Goal: Task Accomplishment & Management: Use online tool/utility

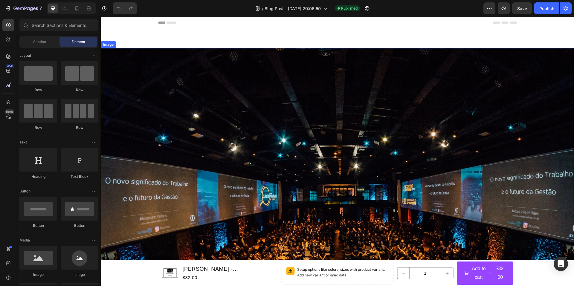
scroll to position [209, 0]
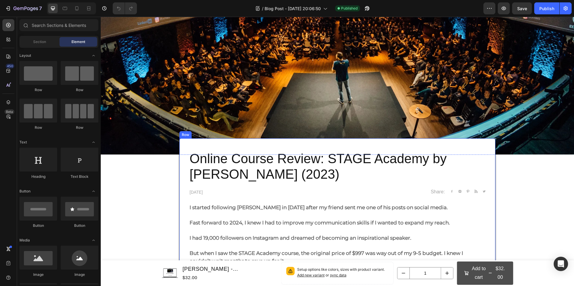
click at [488, 263] on button "Add to cart $32.00" at bounding box center [485, 273] width 56 height 23
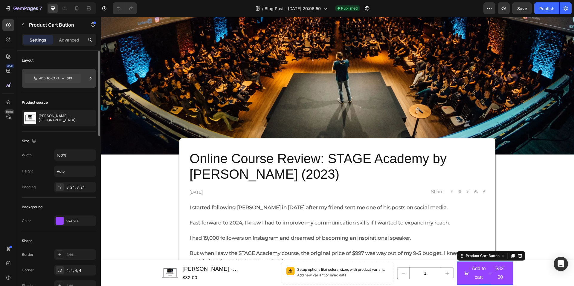
click at [76, 74] on icon at bounding box center [53, 78] width 56 height 9
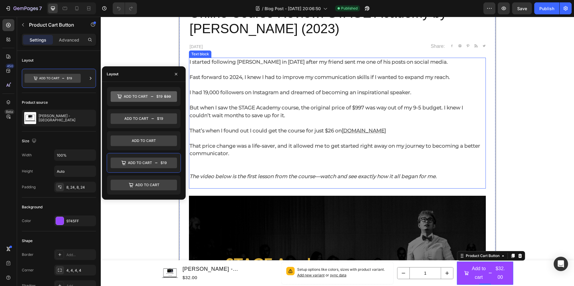
scroll to position [359, 0]
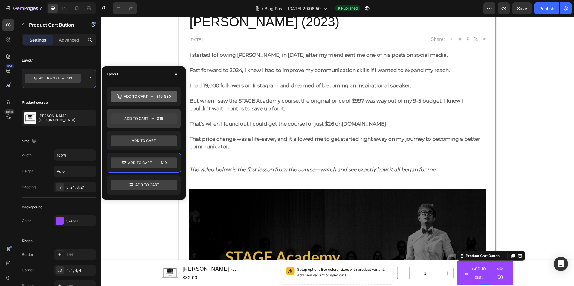
click at [166, 118] on icon at bounding box center [144, 118] width 66 height 11
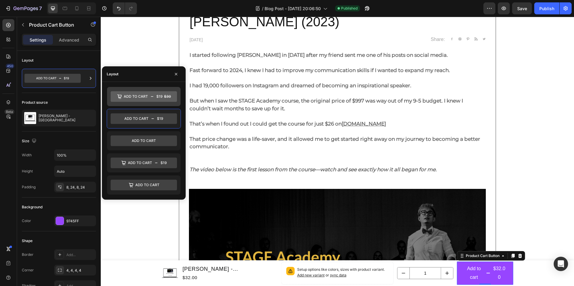
click at [128, 97] on icon at bounding box center [144, 96] width 66 height 11
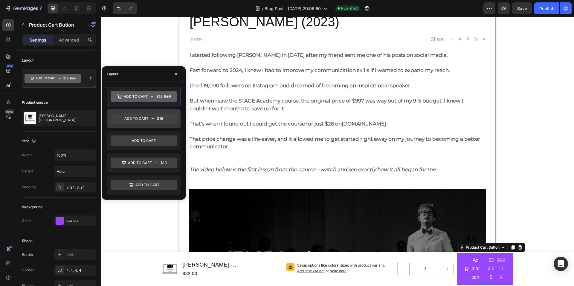
click at [122, 117] on icon at bounding box center [144, 118] width 66 height 11
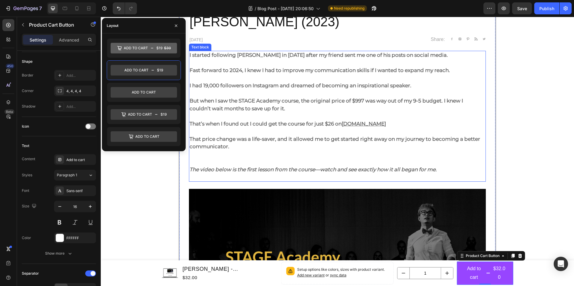
click at [324, 115] on p at bounding box center [338, 116] width 296 height 8
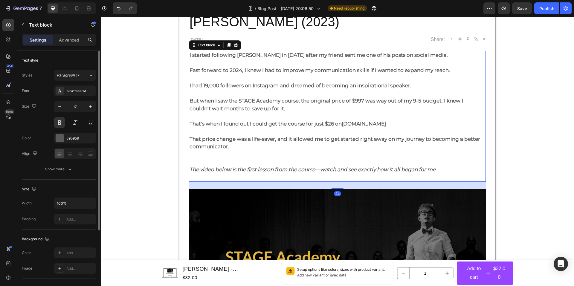
click at [329, 123] on strong "That’s when I found out I could get the course for just $26 on" at bounding box center [266, 124] width 152 height 6
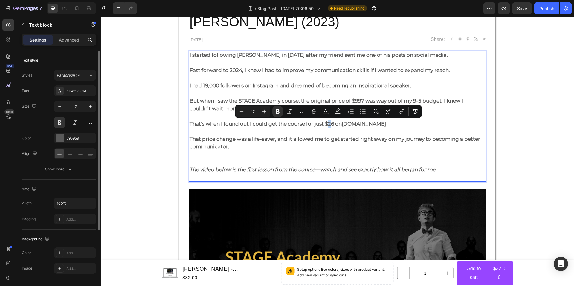
click at [331, 123] on strong "That’s when I found out I could get the course for just $26 on" at bounding box center [266, 124] width 152 height 6
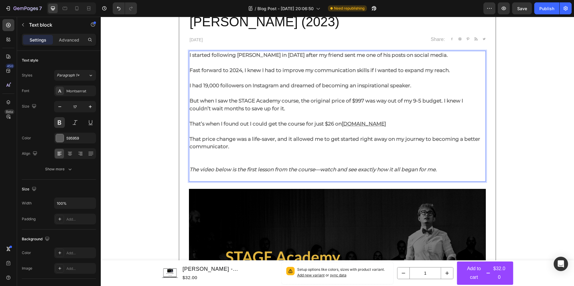
click at [332, 125] on strong "That’s when I found out I could get the course for just $26 on" at bounding box center [266, 124] width 152 height 6
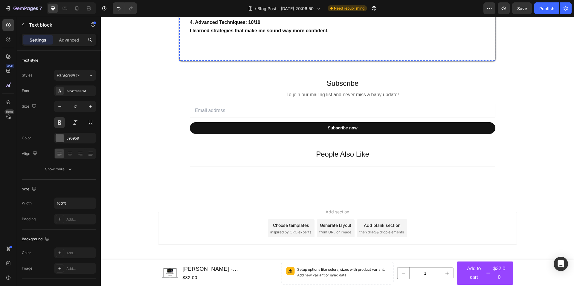
scroll to position [2660, 0]
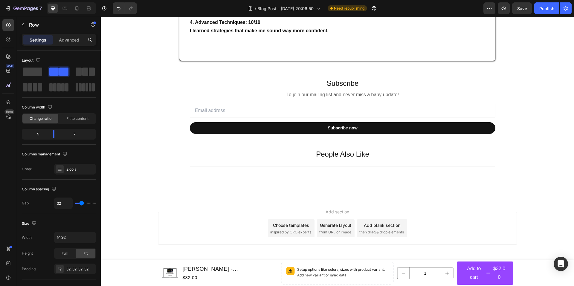
scroll to position [2590, 0]
click at [522, 7] on span "Save" at bounding box center [522, 8] width 10 height 5
click at [539, 11] on div "Publish" at bounding box center [546, 8] width 15 height 6
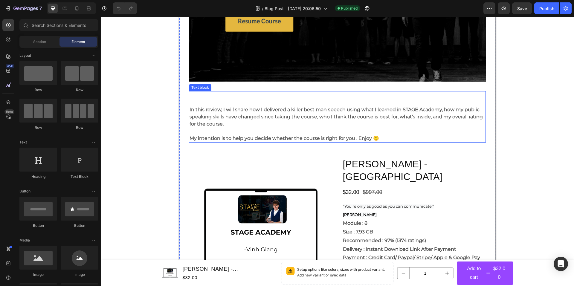
scroll to position [628, 0]
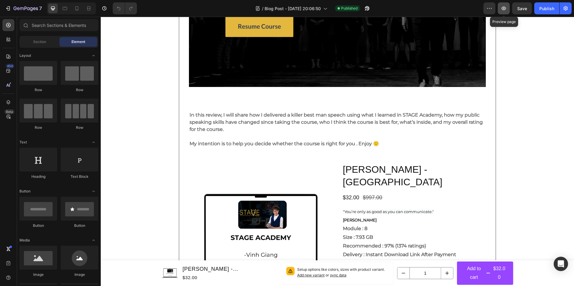
click at [504, 8] on icon "button" at bounding box center [504, 8] width 2 height 2
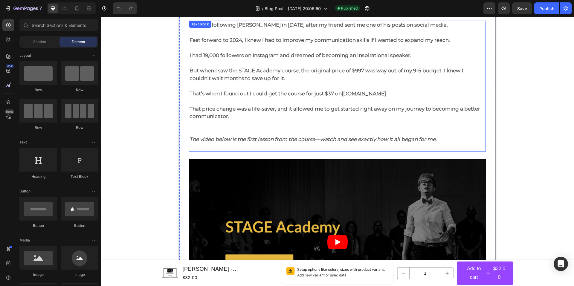
scroll to position [389, 0]
